Goal: Navigation & Orientation: Find specific page/section

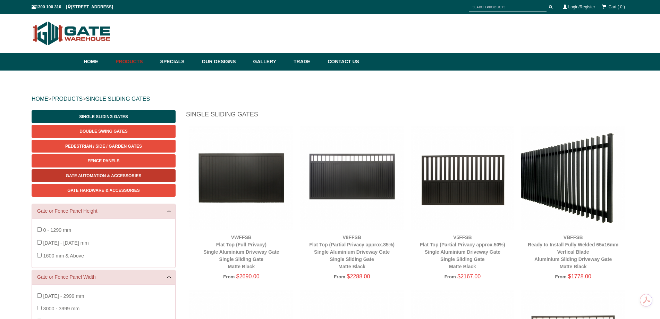
click at [101, 176] on span "Gate Automation & Accessories" at bounding box center [104, 175] width 76 height 5
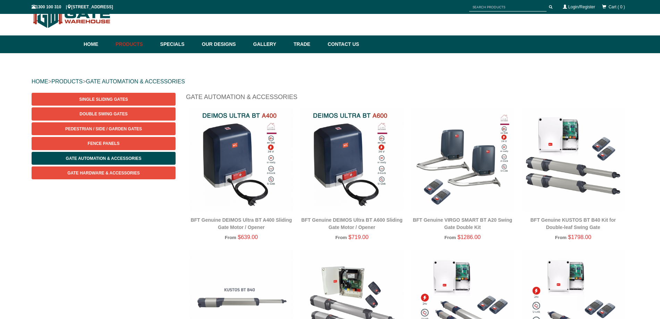
drag, startPoint x: 146, startPoint y: 236, endPoint x: 146, endPoint y: 255, distance: 18.7
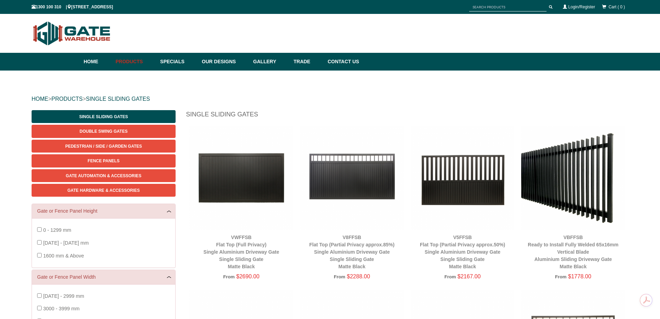
click at [346, 114] on h1 "Single Sliding Gates" at bounding box center [407, 116] width 443 height 12
